Goal: Check status: Check status

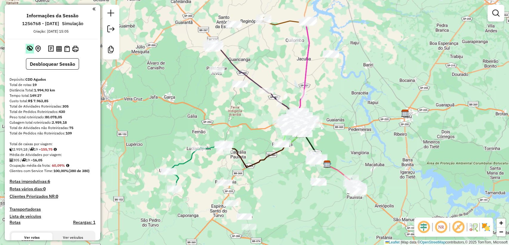
click at [28, 47] on em at bounding box center [30, 48] width 6 height 6
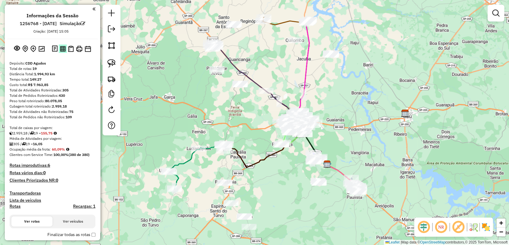
click at [63, 48] on img at bounding box center [63, 49] width 6 height 6
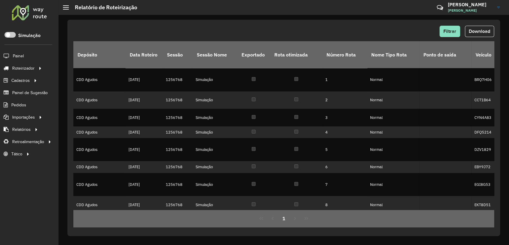
click at [282, 218] on button "1" at bounding box center [283, 217] width 11 height 11
